Goal: Information Seeking & Learning: Learn about a topic

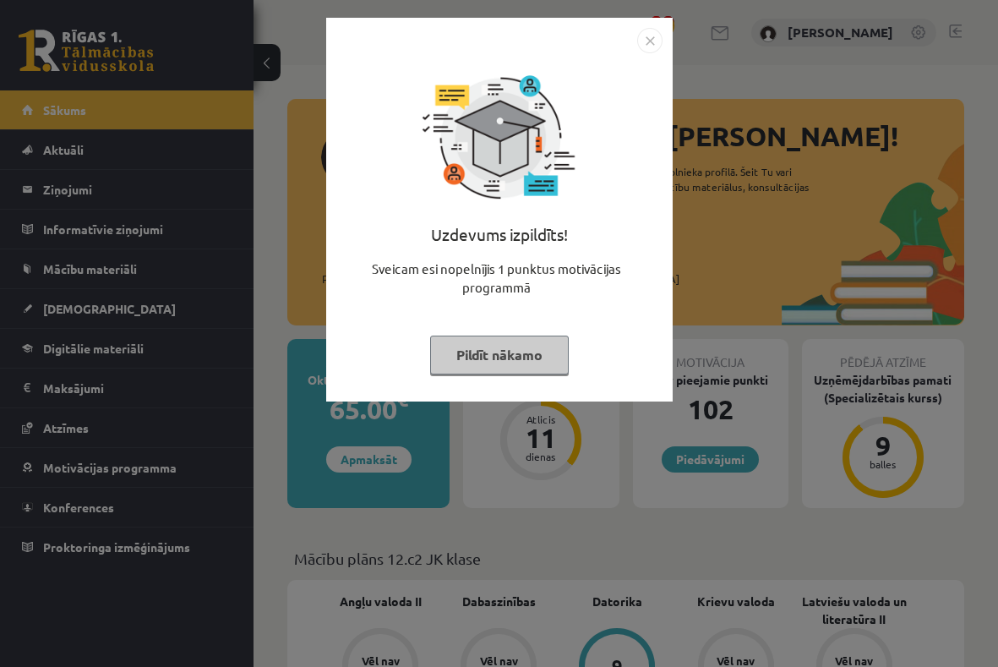
click at [495, 348] on button "Pildīt nākamo" at bounding box center [499, 355] width 139 height 39
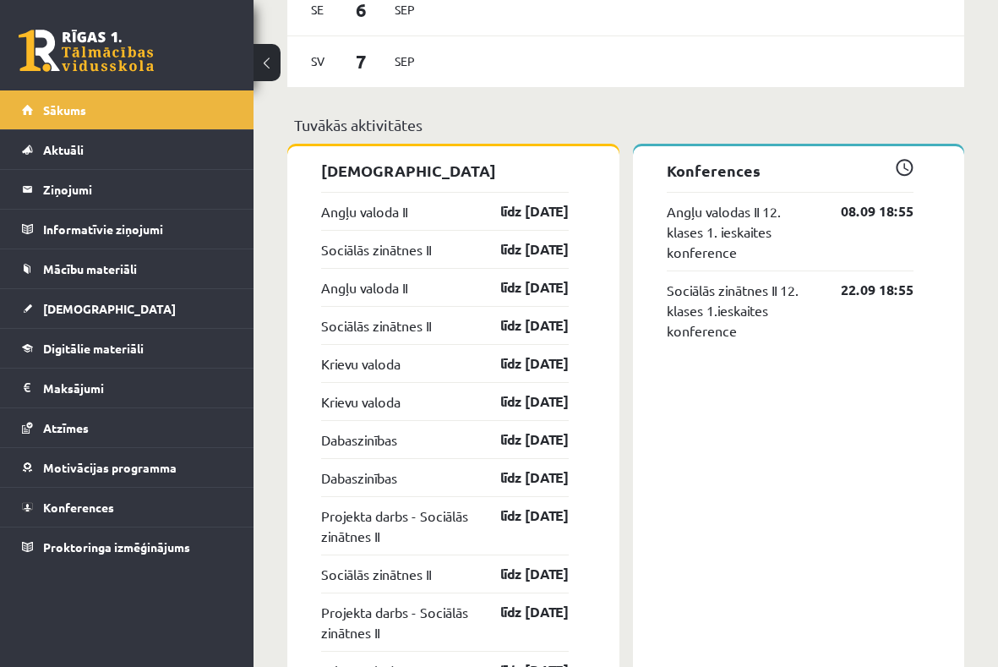
scroll to position [1314, 0]
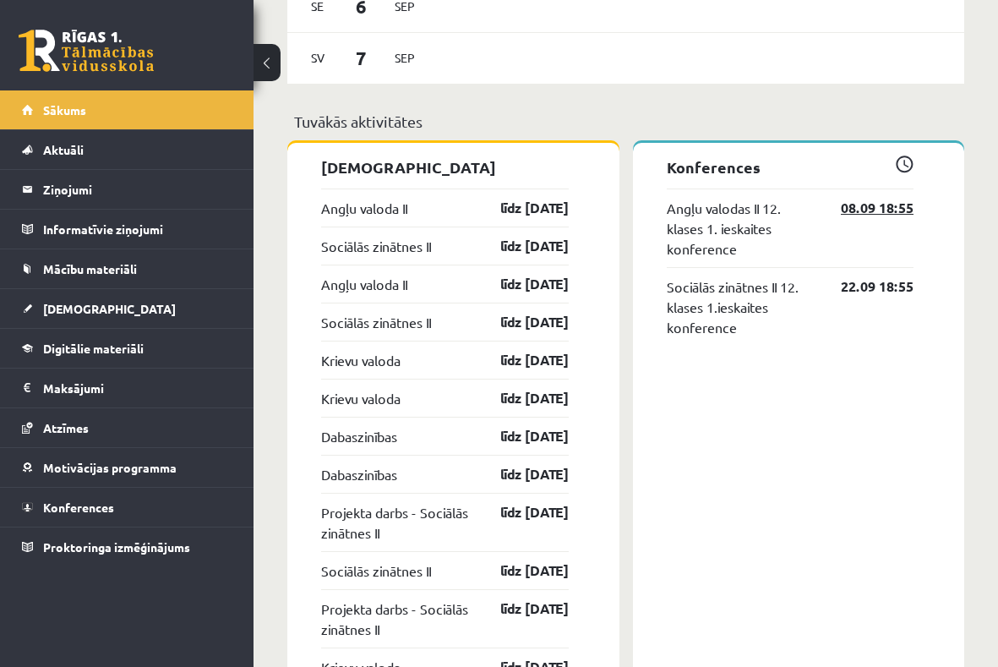
click at [859, 218] on link "08.09 18:55" at bounding box center [865, 208] width 98 height 20
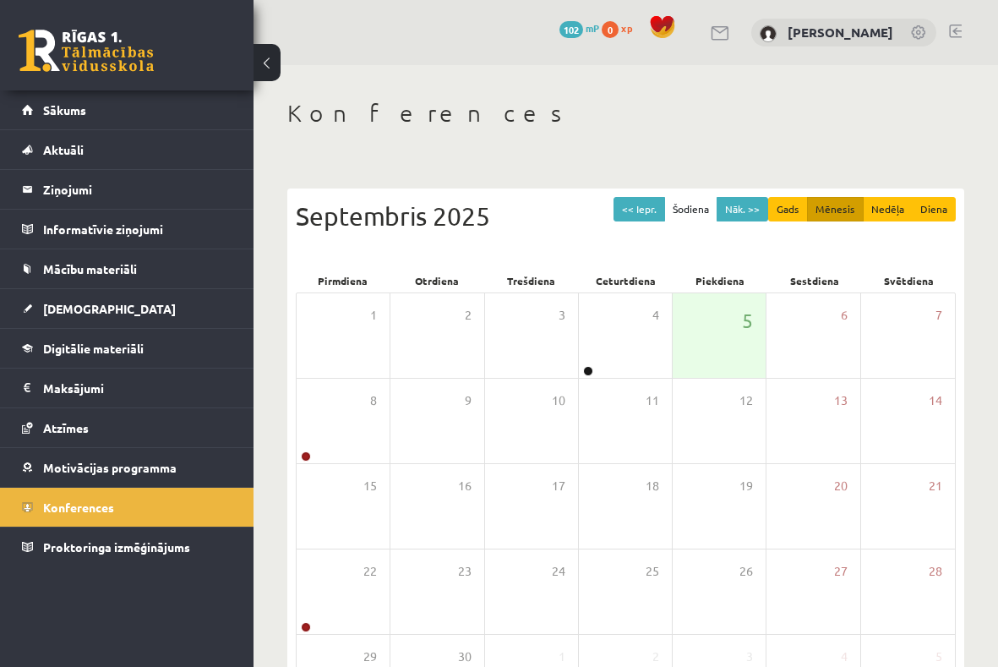
click at [731, 38] on link at bounding box center [721, 33] width 20 height 14
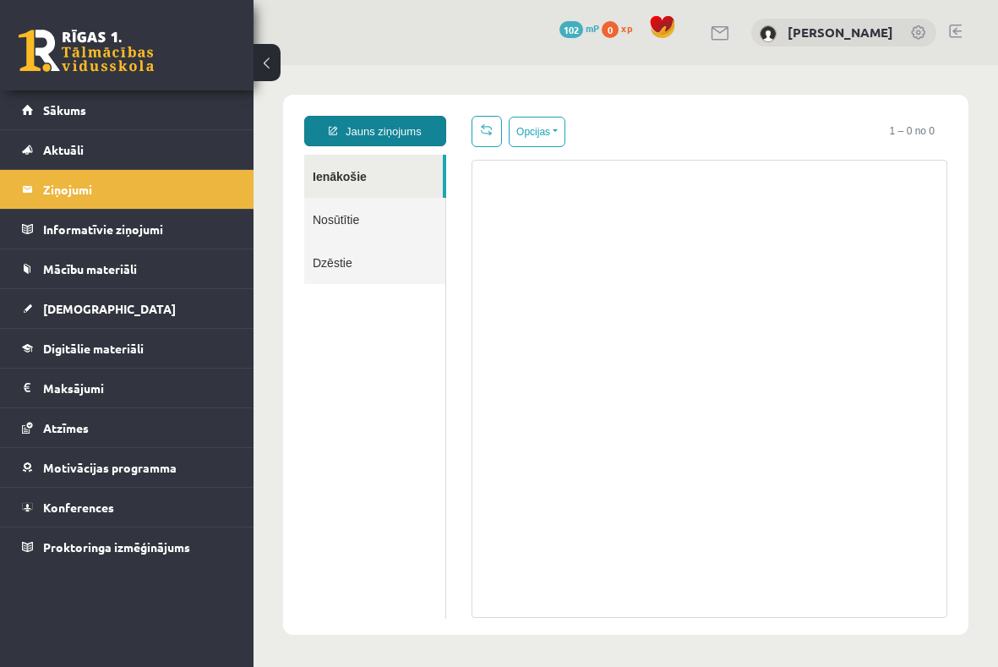
click at [396, 131] on link "Jauns ziņojums" at bounding box center [375, 131] width 142 height 30
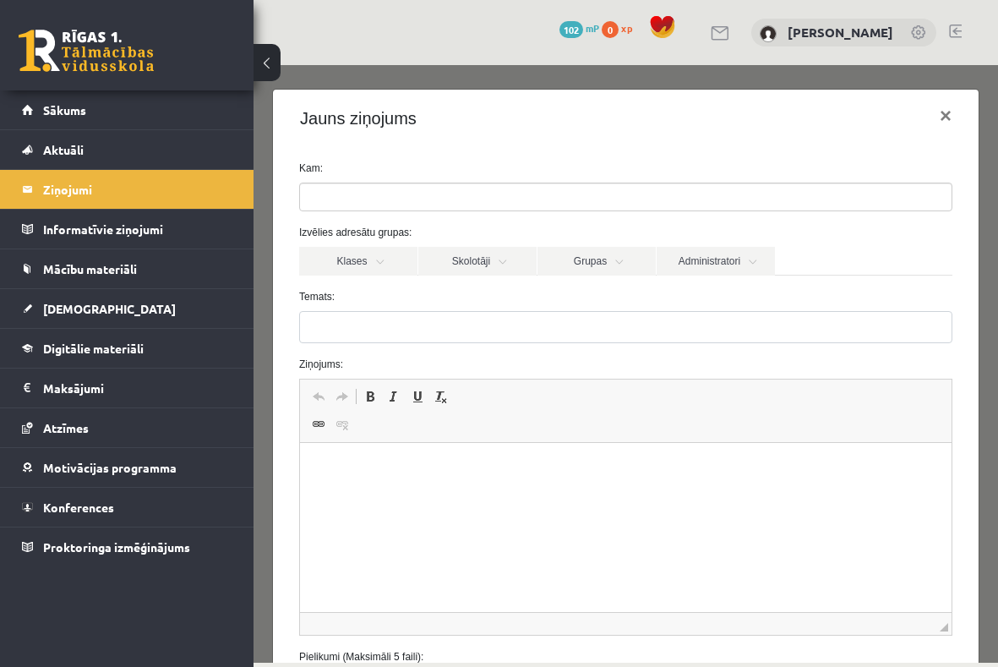
click at [378, 199] on ul at bounding box center [626, 196] width 652 height 27
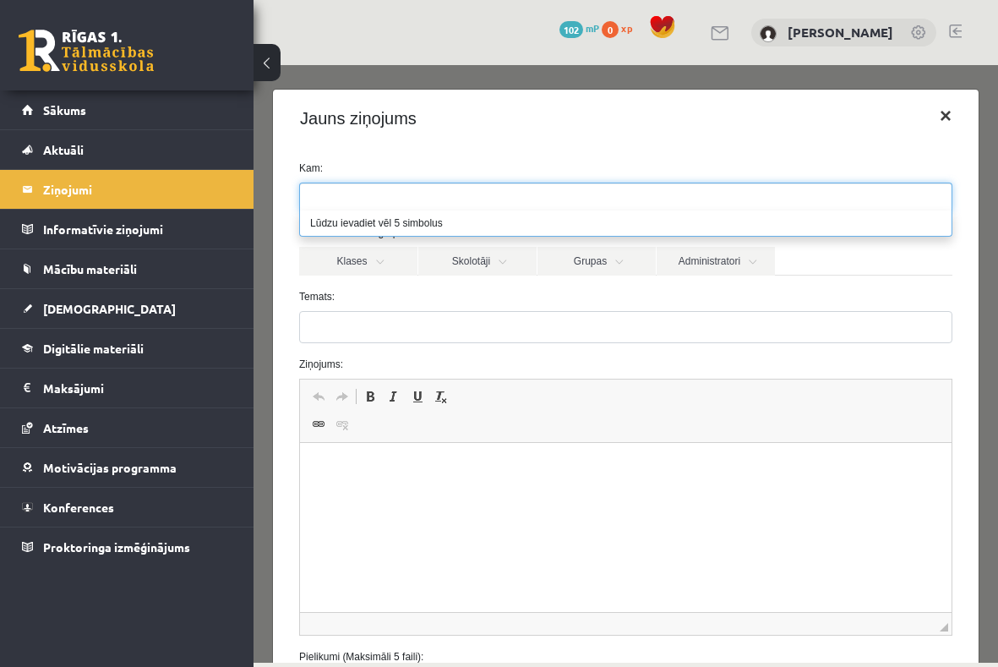
click at [948, 125] on button "×" at bounding box center [945, 115] width 39 height 47
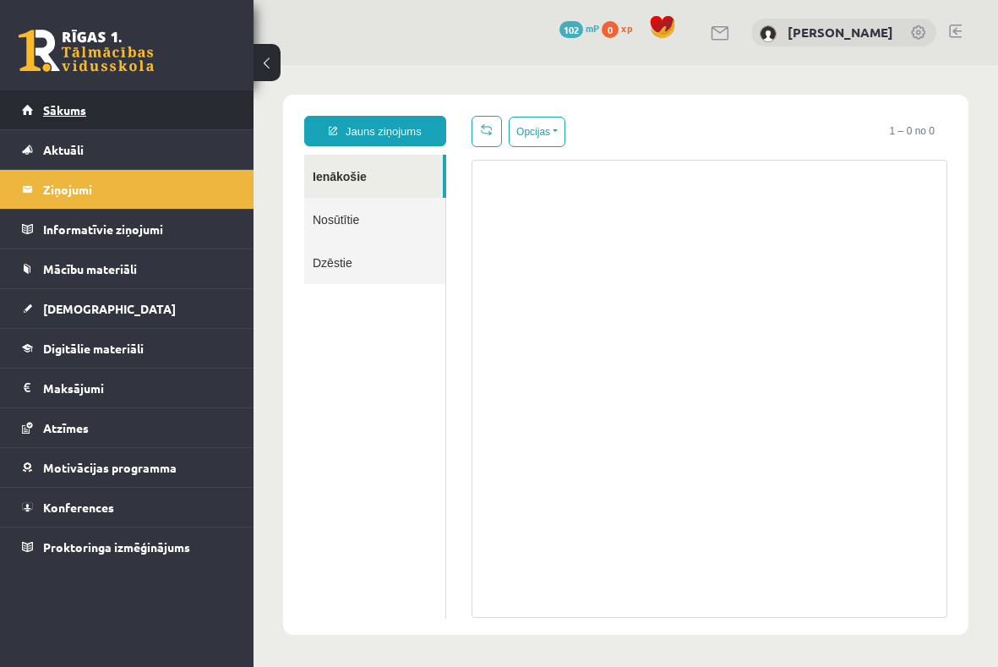
click at [161, 120] on link "Sākums" at bounding box center [127, 109] width 210 height 39
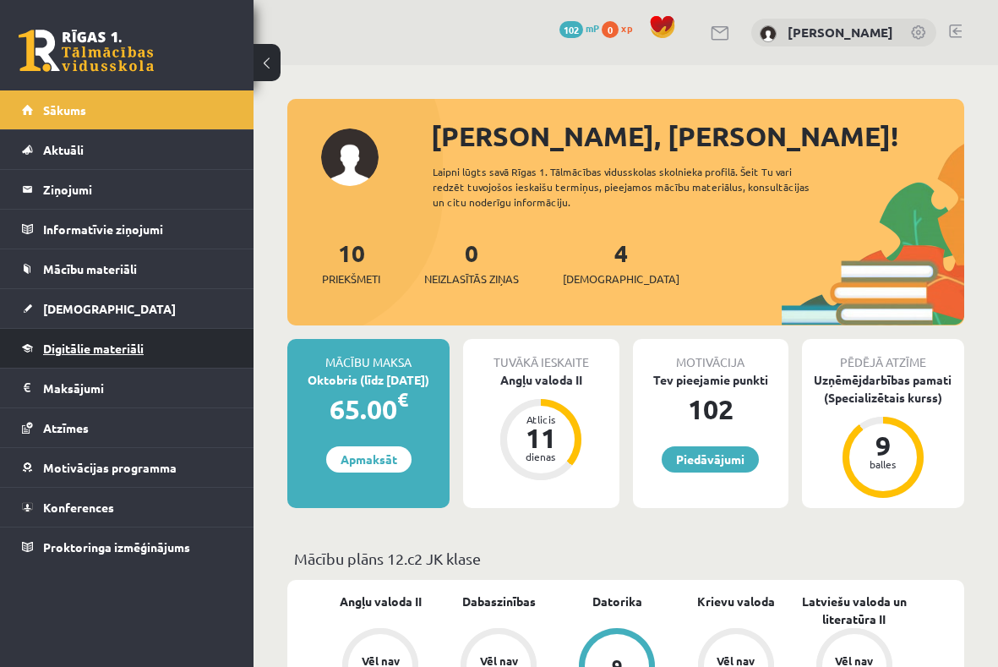
click at [144, 342] on span "Digitālie materiāli" at bounding box center [93, 348] width 101 height 15
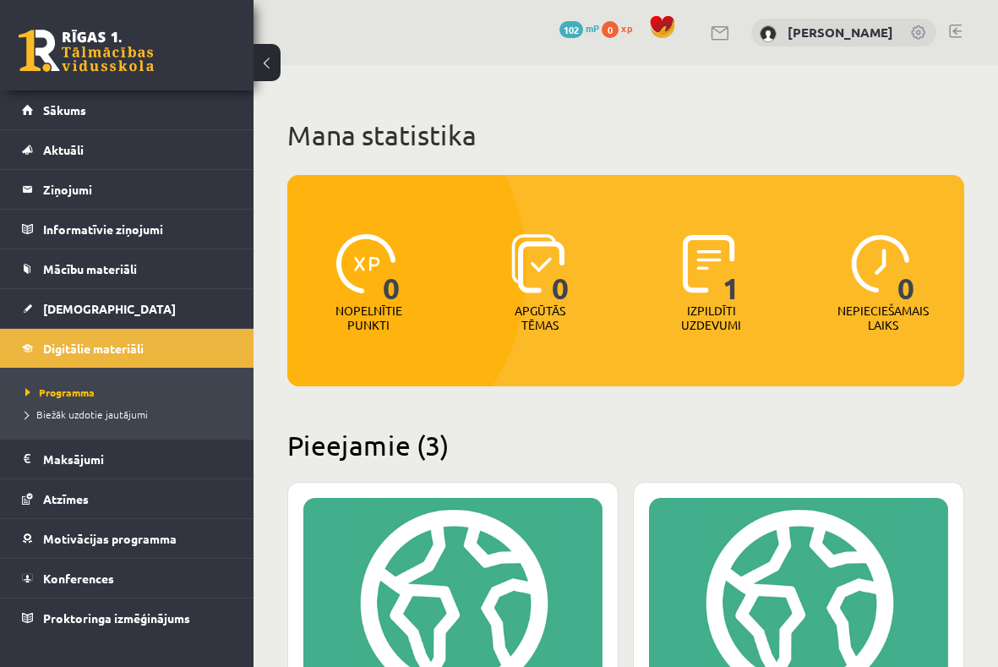
click at [713, 281] on img at bounding box center [709, 263] width 52 height 59
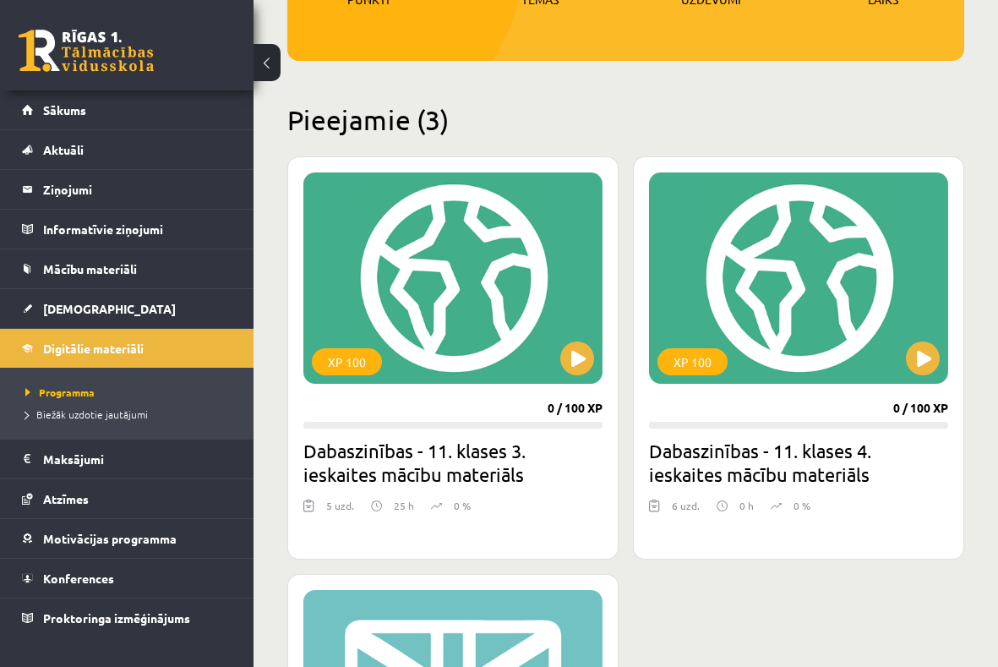
scroll to position [348, 0]
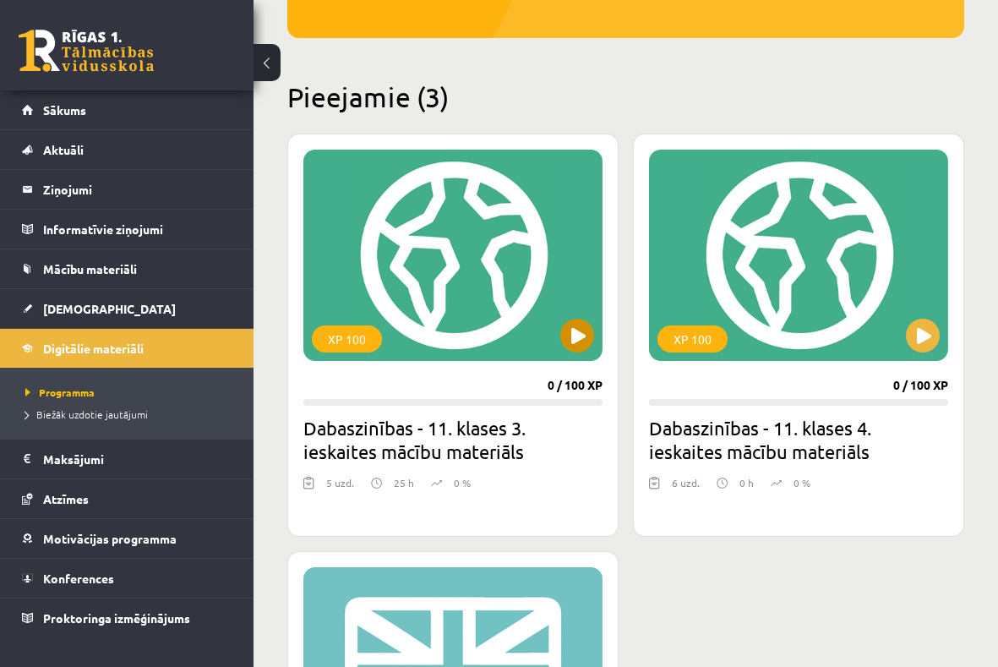
click at [579, 347] on button at bounding box center [577, 336] width 34 height 34
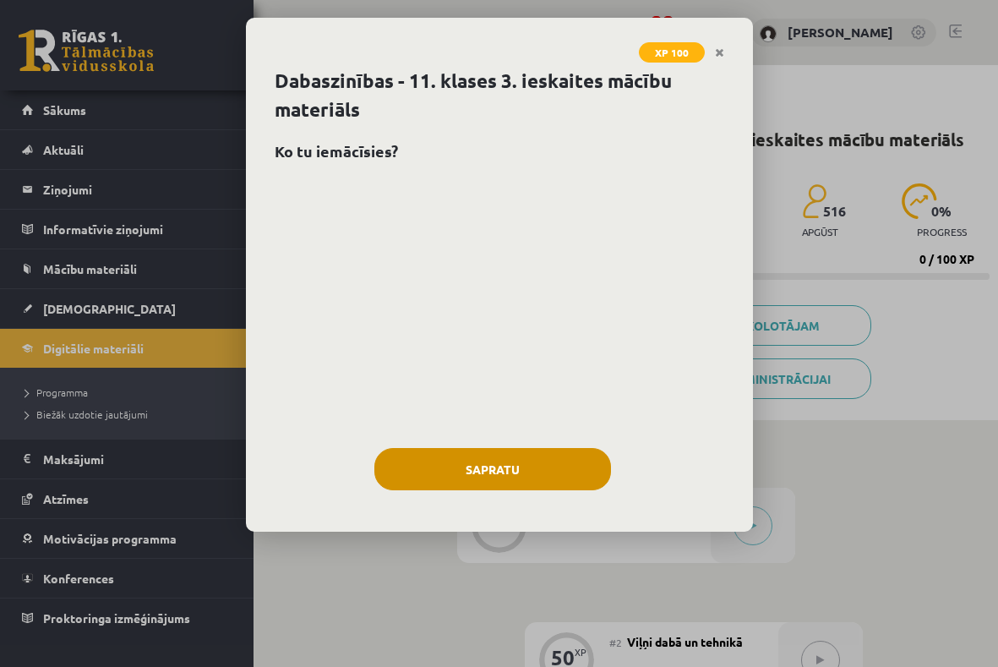
click at [518, 463] on button "Sapratu" at bounding box center [492, 469] width 237 height 42
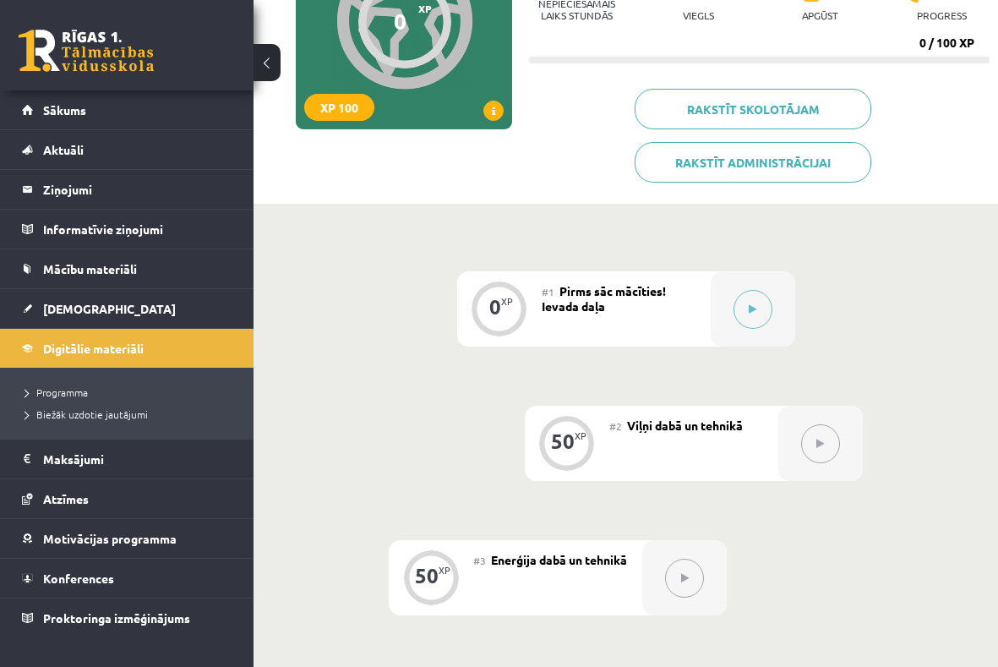
scroll to position [189, 0]
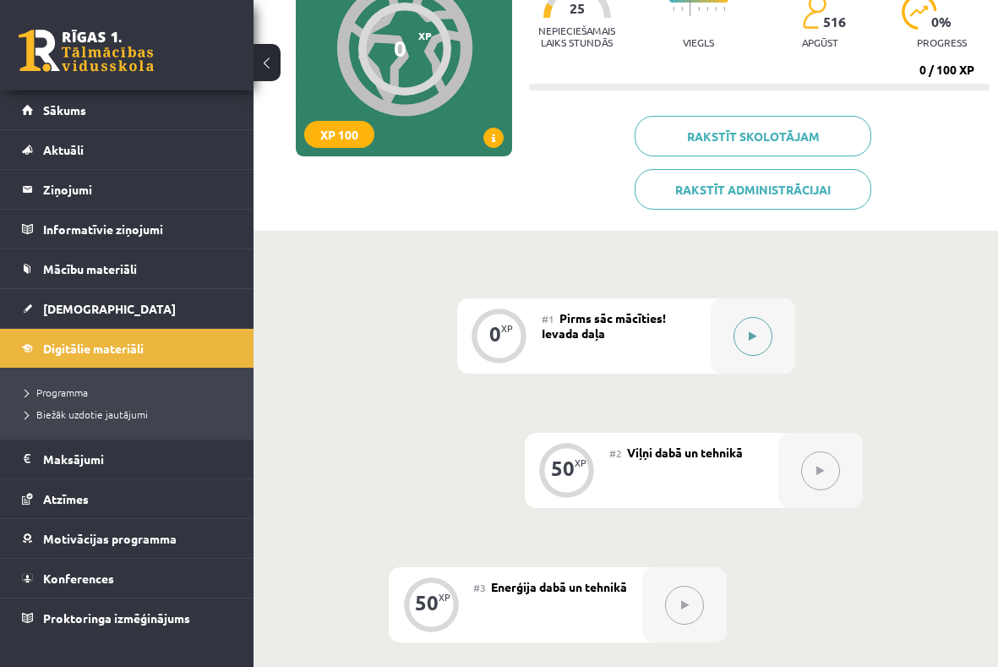
click at [751, 344] on button at bounding box center [753, 336] width 39 height 39
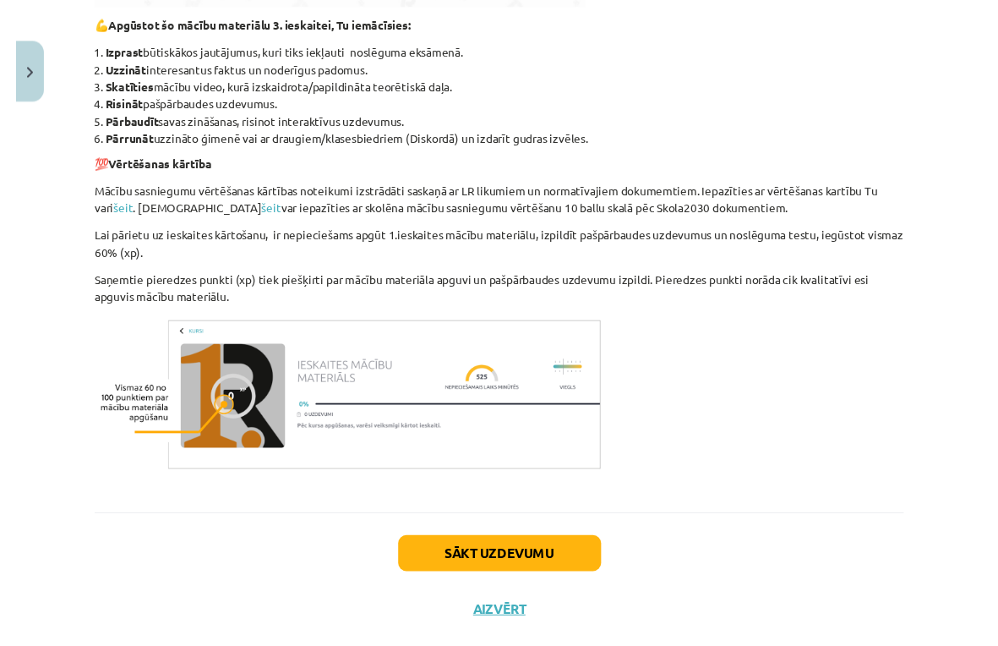
scroll to position [707, 0]
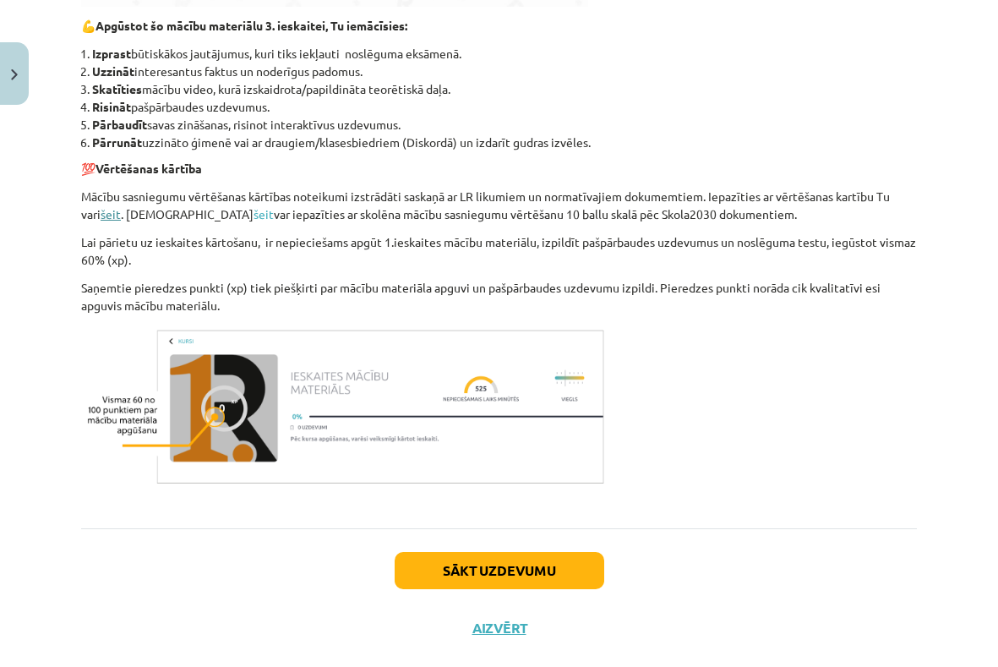
click at [110, 216] on link "šeit" at bounding box center [111, 213] width 20 height 15
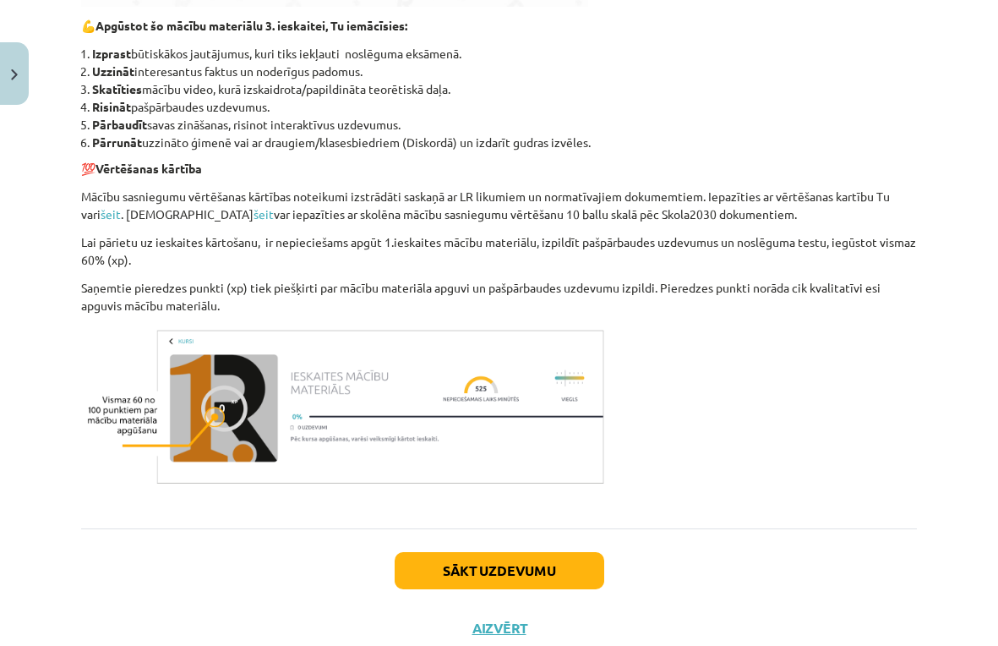
scroll to position [711, 0]
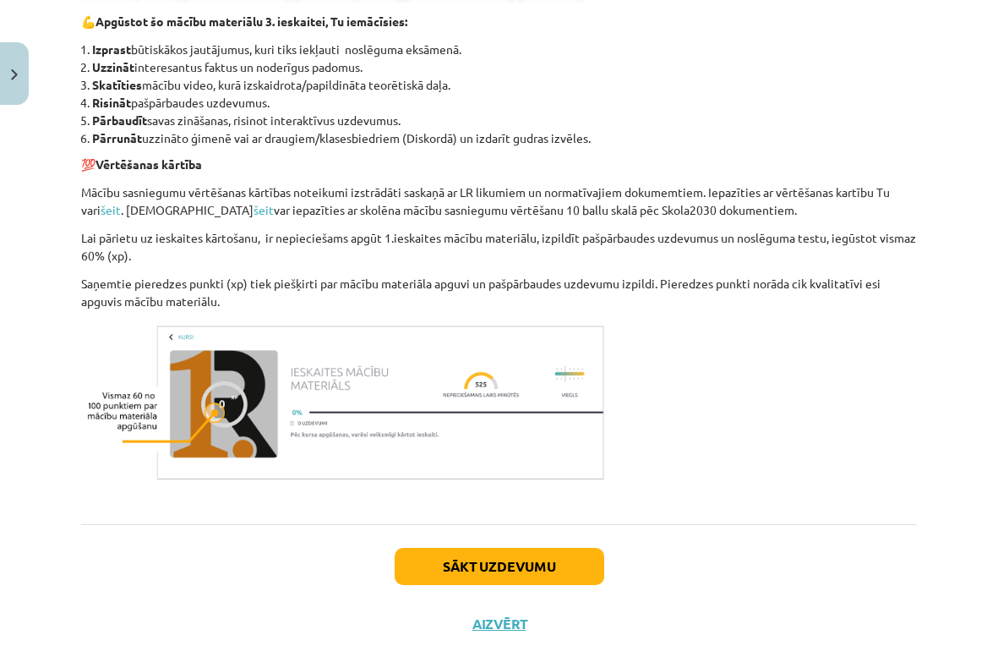
click at [477, 571] on button "Sākt uzdevumu" at bounding box center [500, 566] width 210 height 37
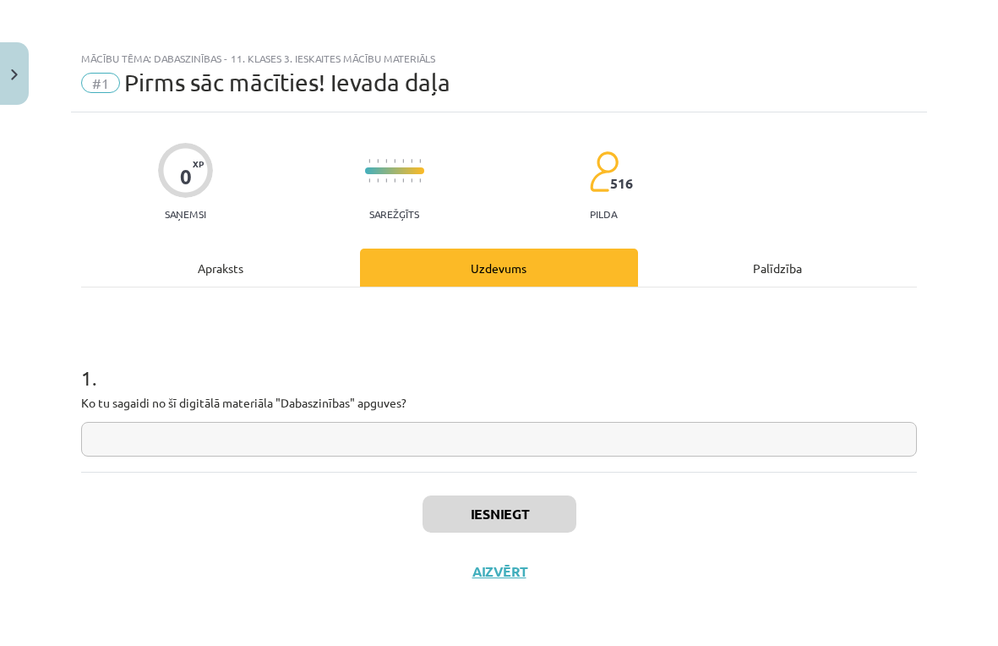
scroll to position [0, 0]
click at [134, 435] on input "text" at bounding box center [499, 439] width 836 height 35
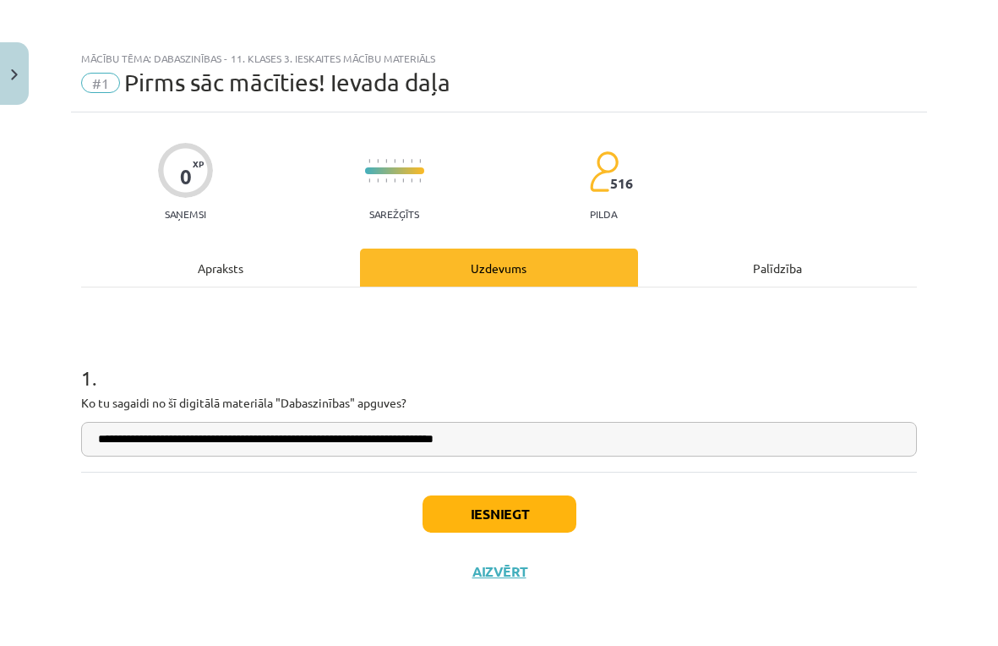
type input "**********"
click at [494, 507] on button "Iesniegt" at bounding box center [500, 513] width 154 height 37
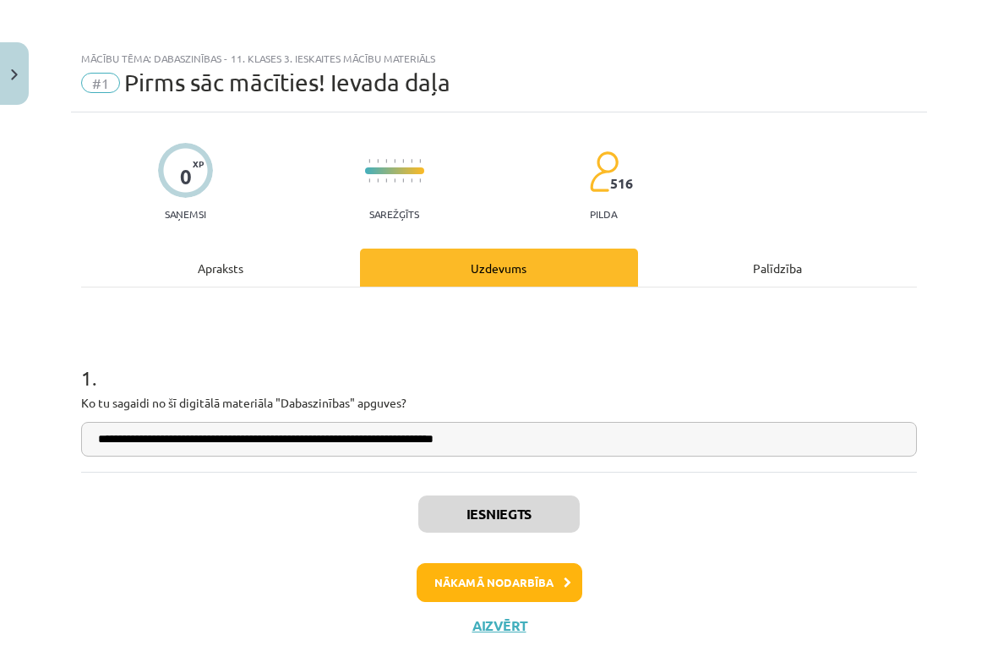
click at [536, 585] on button "Nākamā nodarbība" at bounding box center [500, 582] width 166 height 39
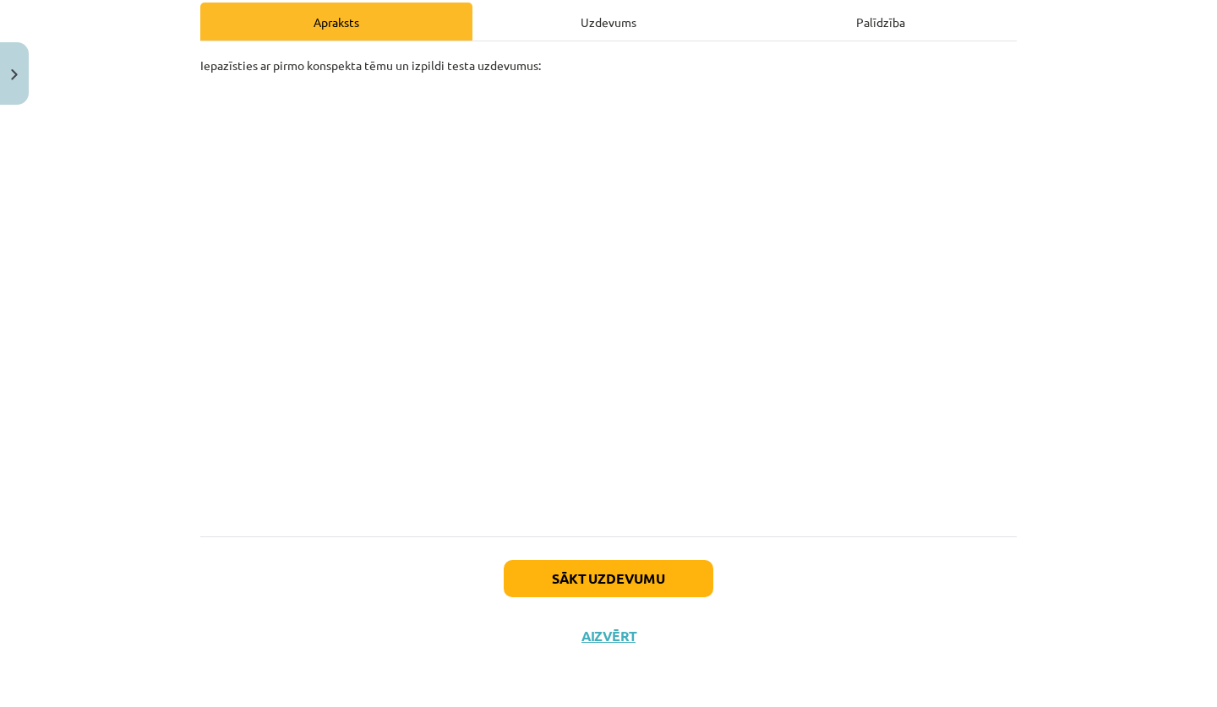
scroll to position [249, 0]
click at [591, 13] on div "Uzdevums" at bounding box center [608, 22] width 272 height 38
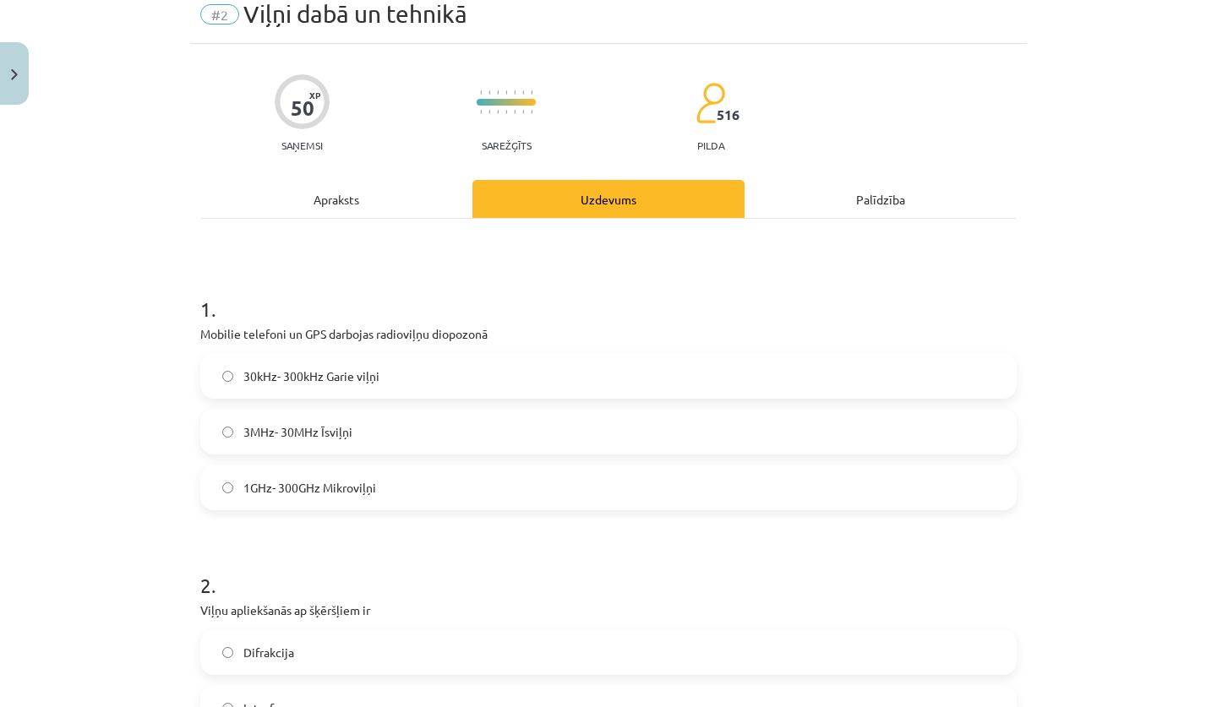
scroll to position [15, 0]
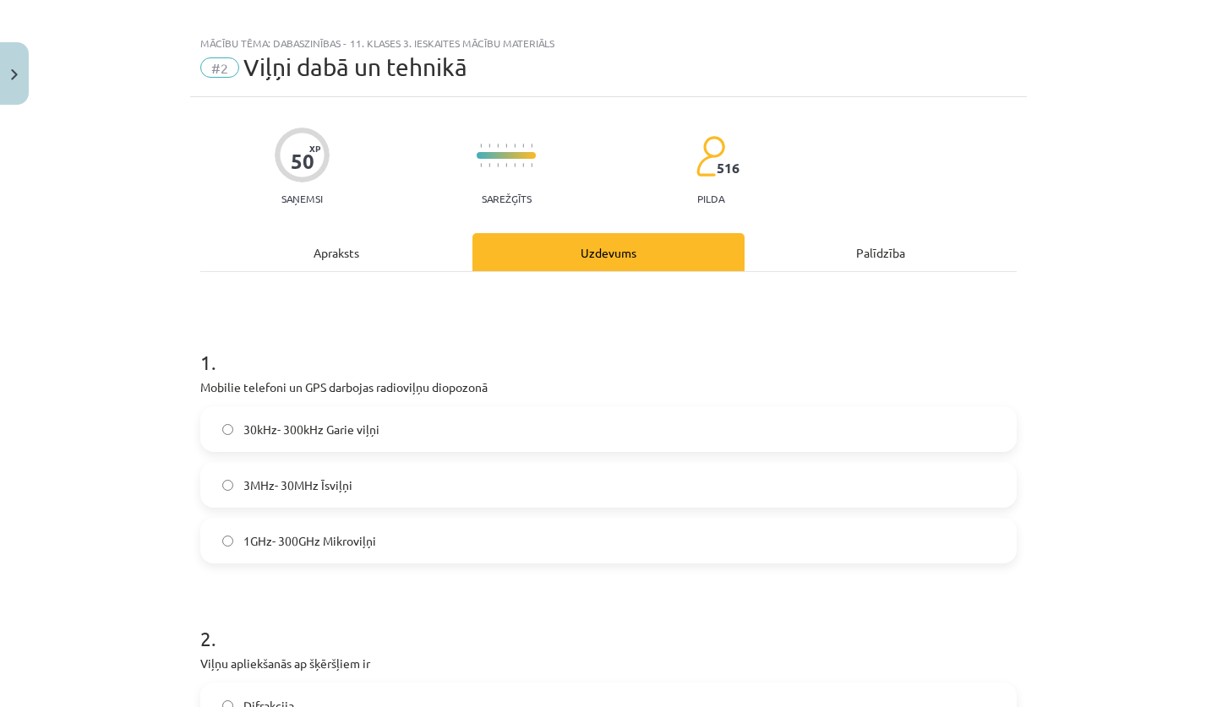
click at [347, 262] on div "Apraksts" at bounding box center [336, 252] width 272 height 38
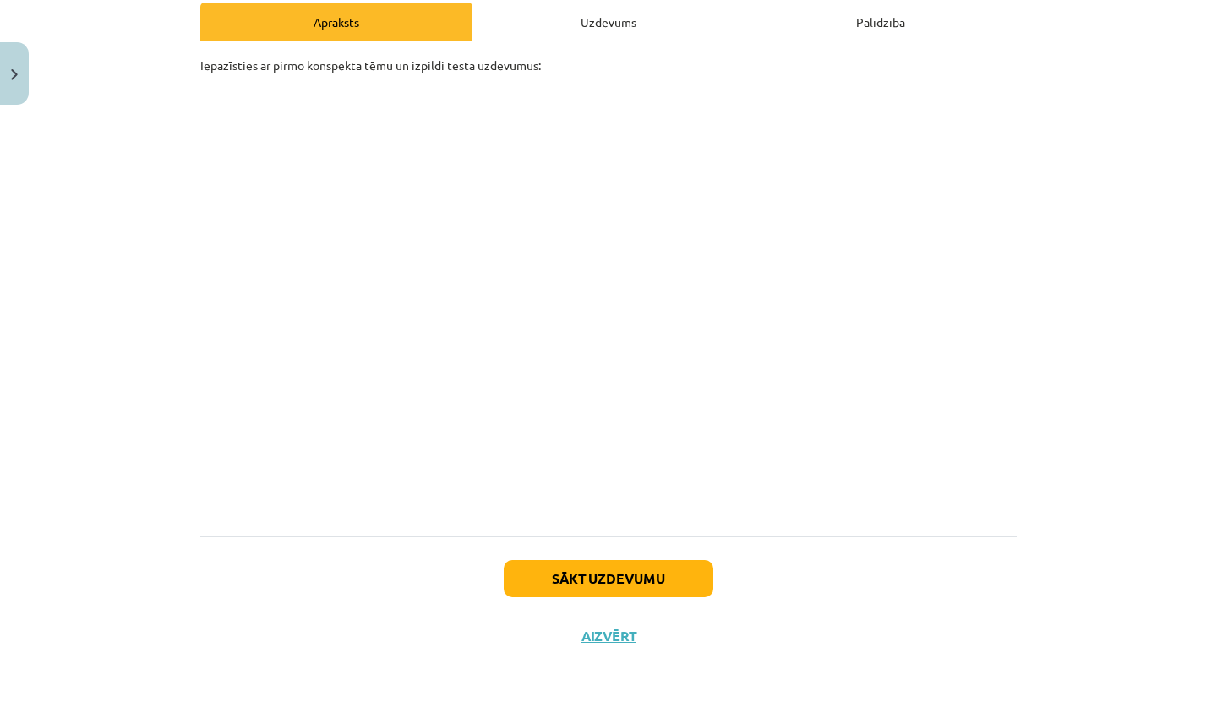
scroll to position [249, 0]
